Goal: Find specific page/section: Find specific page/section

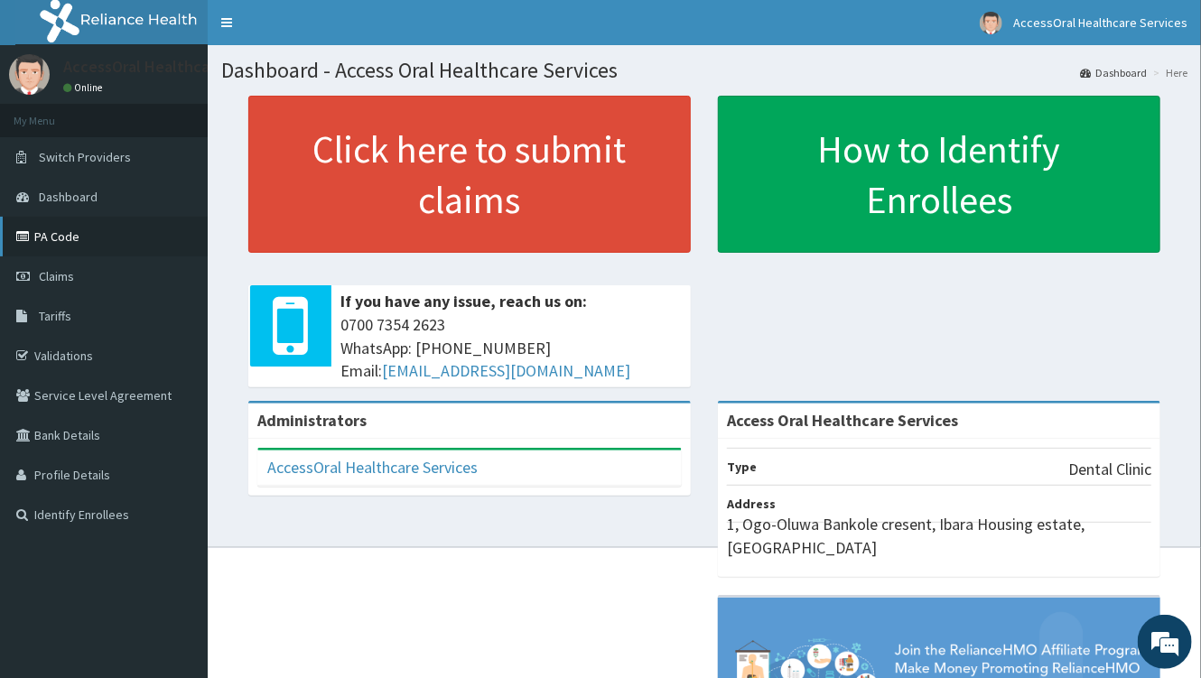
click at [57, 235] on link "PA Code" at bounding box center [104, 237] width 208 height 40
click at [69, 235] on link "PA Code" at bounding box center [104, 237] width 208 height 40
